Goal: Subscribe to service/newsletter

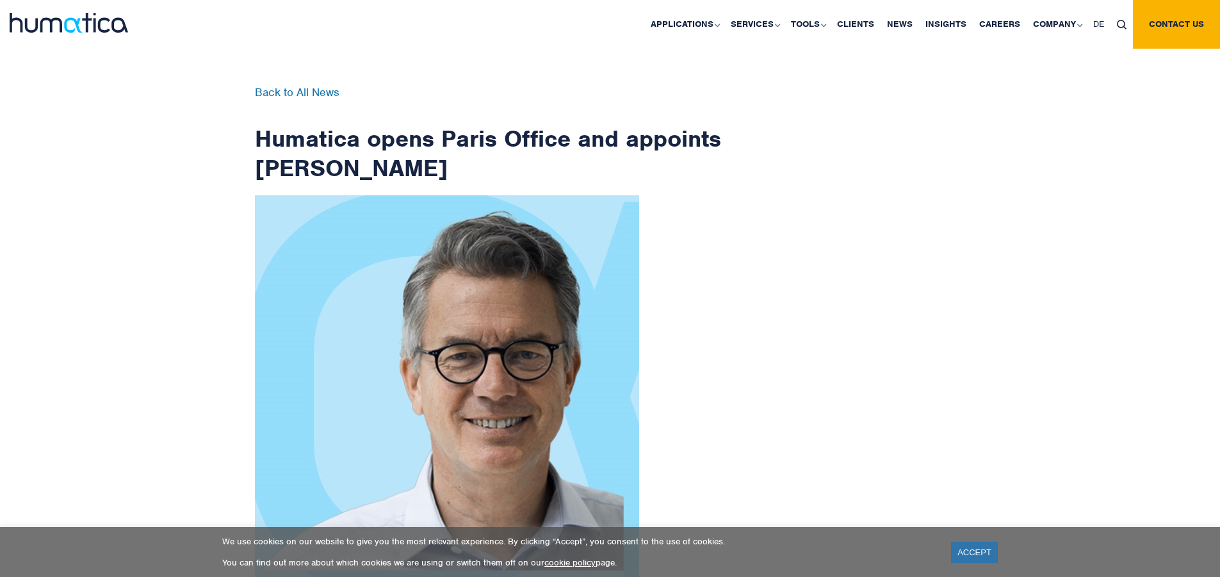
scroll to position [2042, 0]
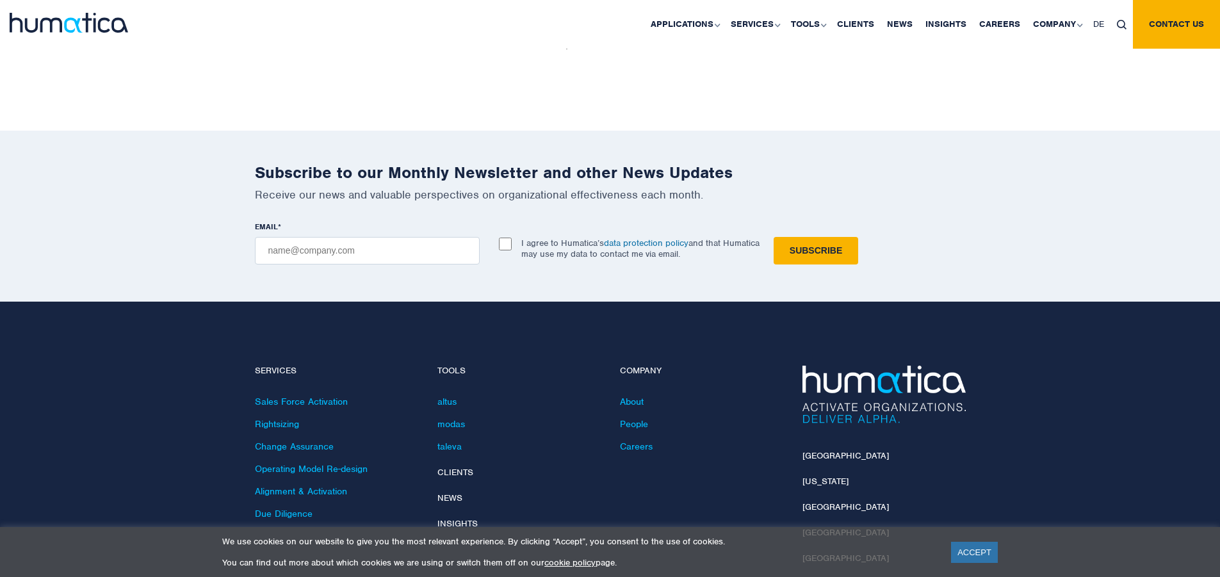
checkbox input "true"
type input "[EMAIL_ADDRESS][DOMAIN_NAME]"
click at [773, 237] on input "Subscribe" at bounding box center [815, 251] width 85 height 28
